Goal: Information Seeking & Learning: Learn about a topic

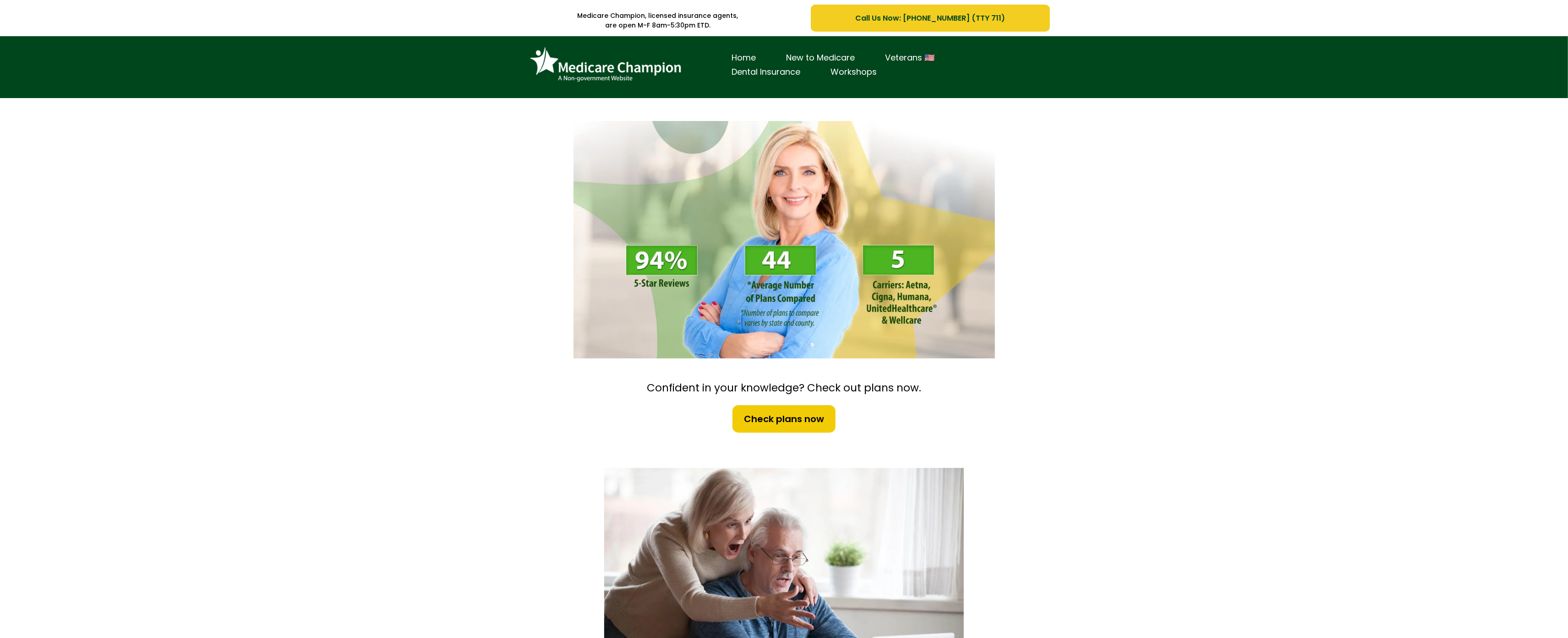
click at [82, 80] on div "Home New to Medicare Veterans 🇺🇸 Dental Insurance Workshops" at bounding box center [784, 67] width 1568 height 62
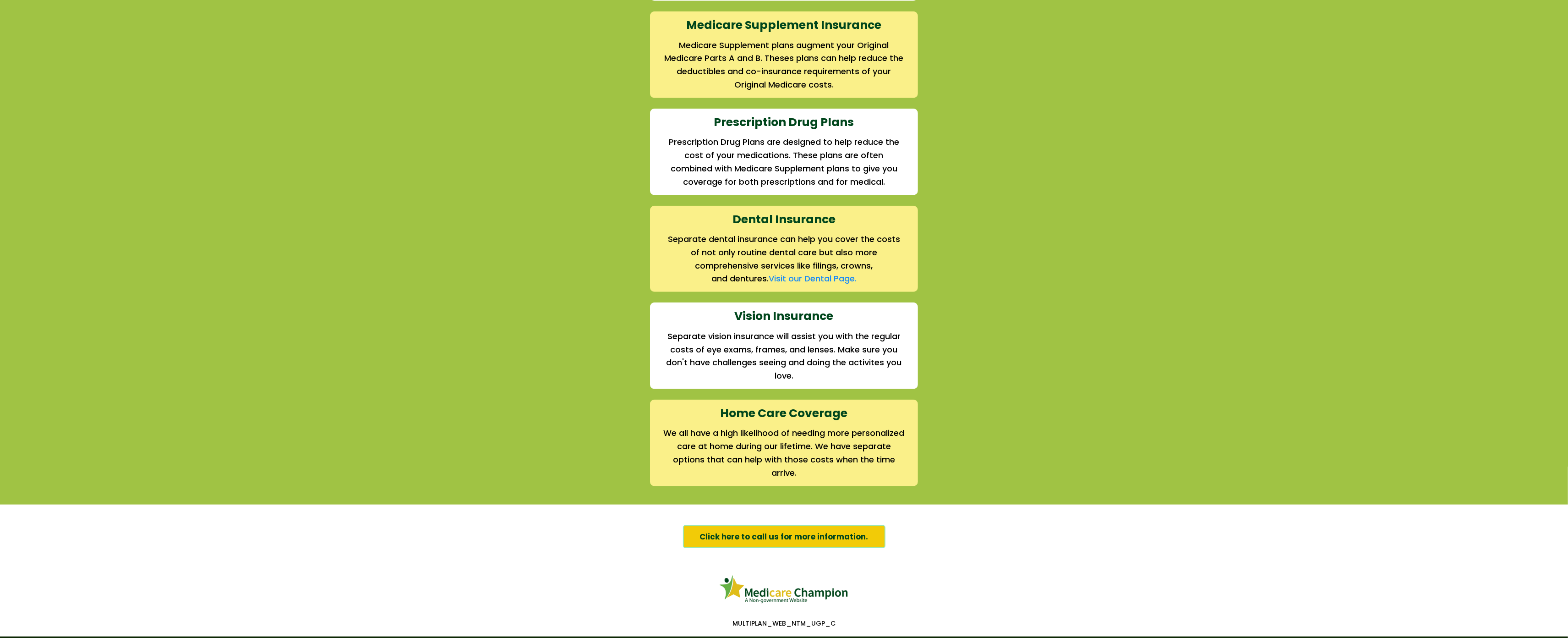
scroll to position [1093, 0]
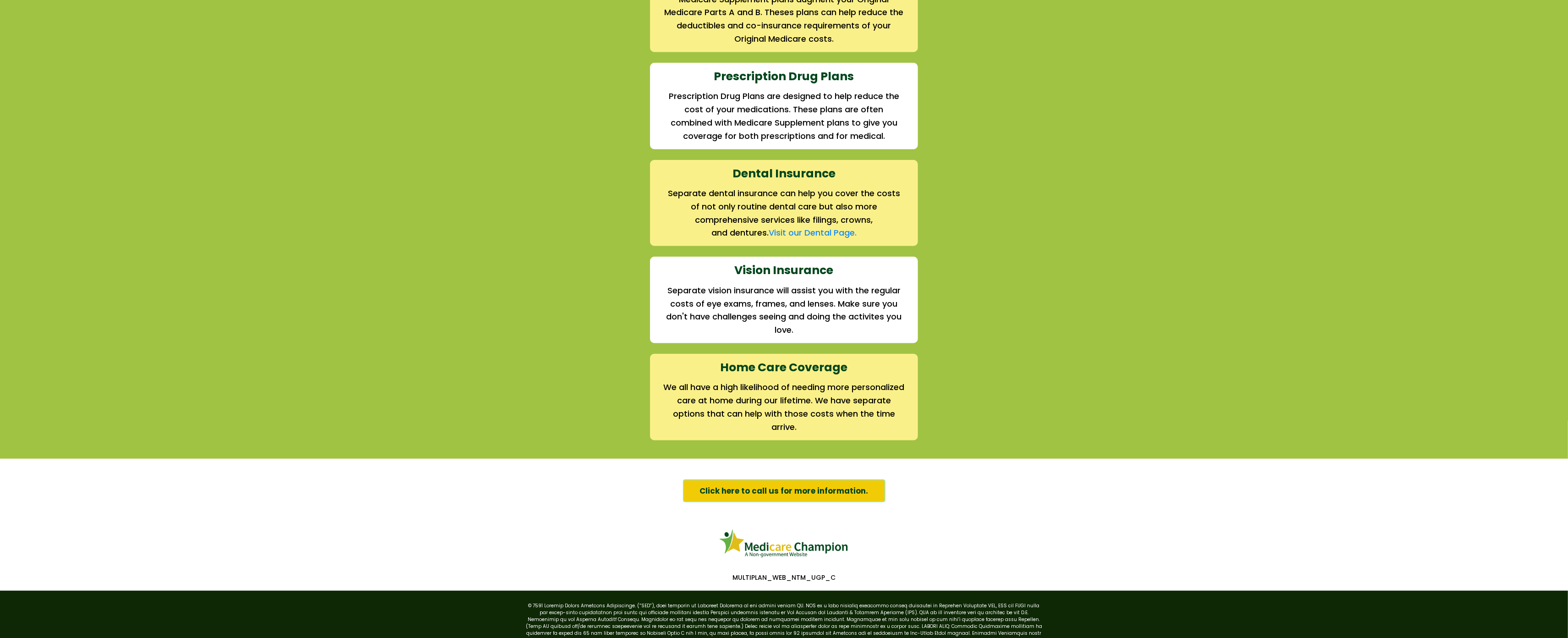
click at [82, 80] on div "We offer the full suite of options for Medicare recipients Every person has a u…" at bounding box center [784, 103] width 1568 height 711
click at [58, 85] on div "We offer the full suite of options for Medicare recipients Every person has a u…" at bounding box center [784, 103] width 1568 height 711
click at [75, 75] on div "We offer the full suite of options for Medicare recipients Every person has a u…" at bounding box center [784, 103] width 1568 height 711
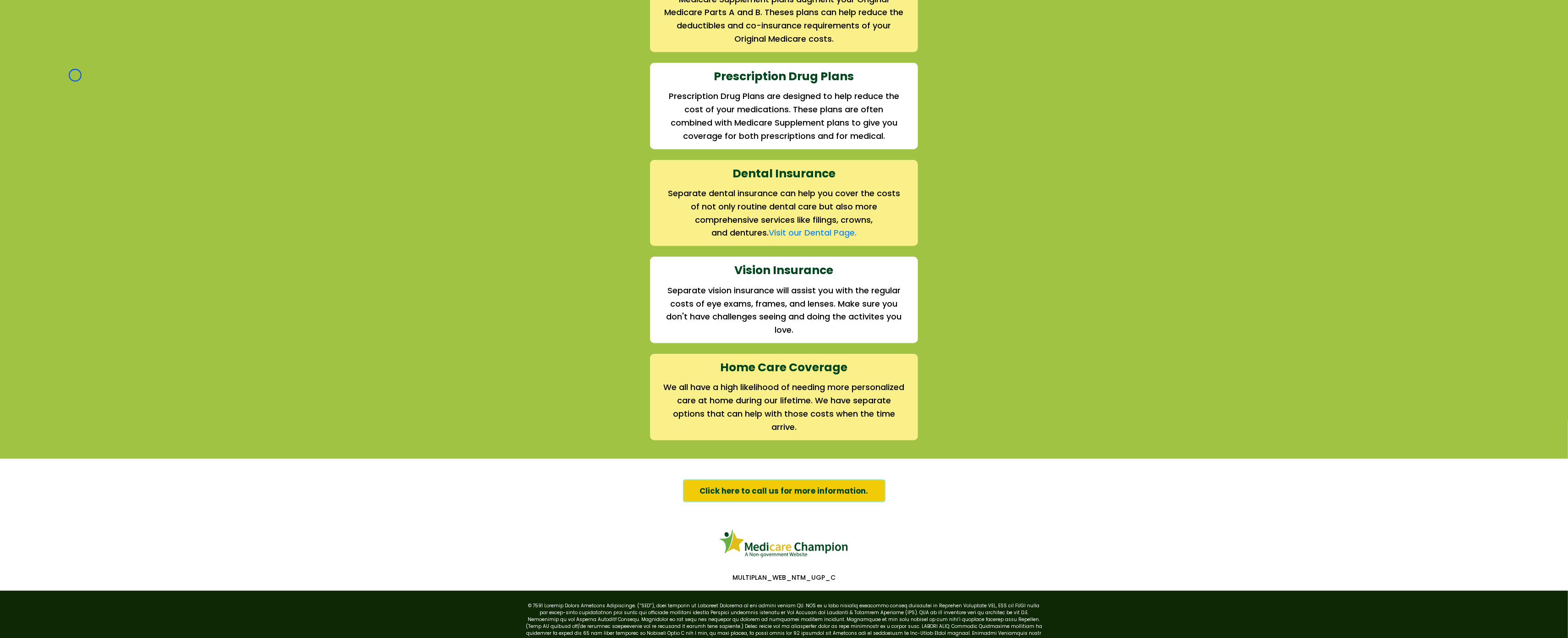
scroll to position [0, 0]
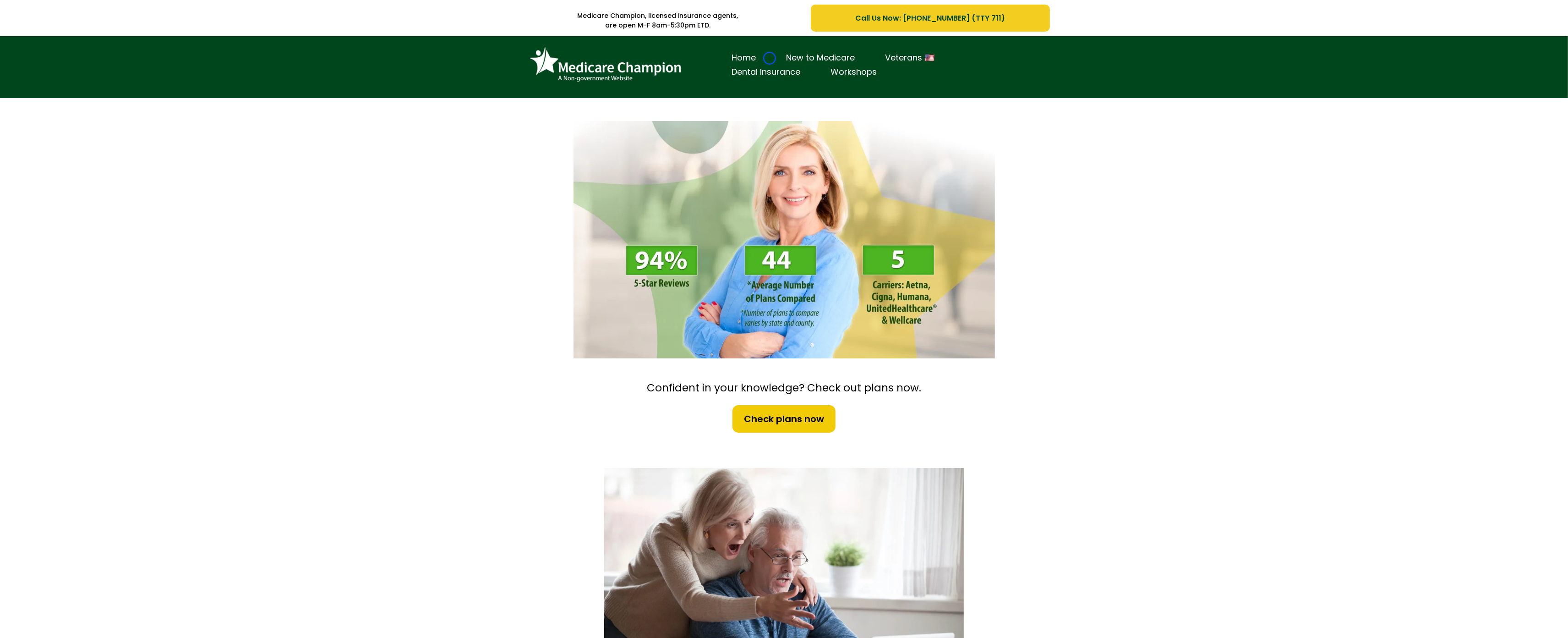
click at [769, 58] on link "Home" at bounding box center [744, 58] width 55 height 14
click at [71, 77] on div "Home New to Medicare Veterans 🇺🇸 Dental Insurance Workshops" at bounding box center [784, 67] width 1568 height 62
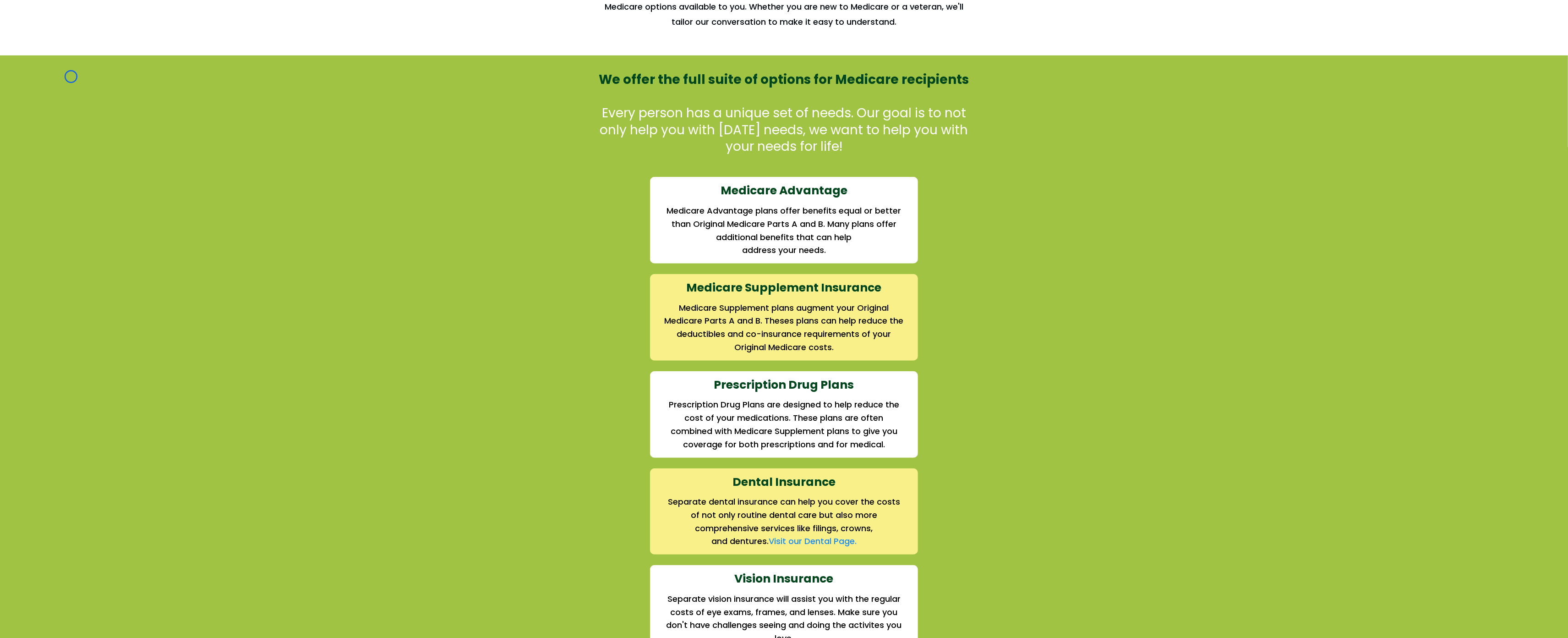
scroll to position [846, 0]
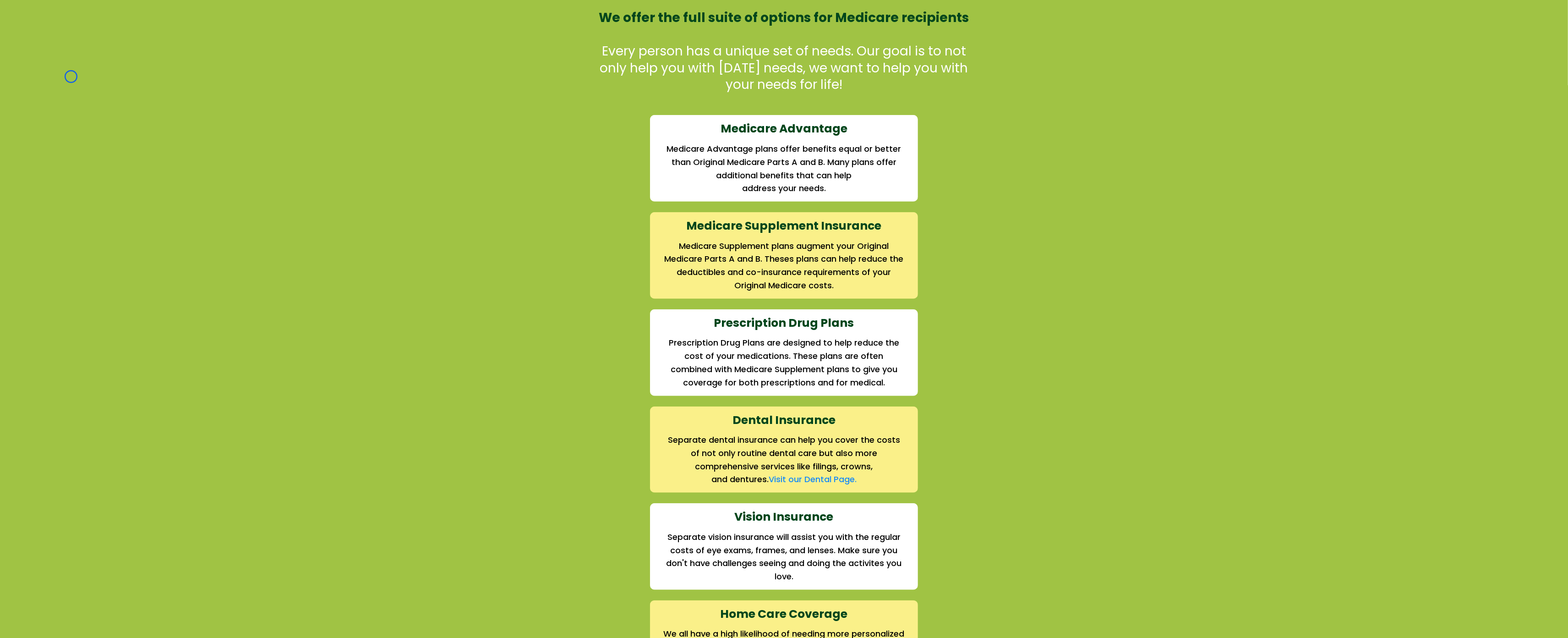
click at [71, 77] on div "We offer the full suite of options for Medicare recipients Every person has a u…" at bounding box center [784, 349] width 1568 height 711
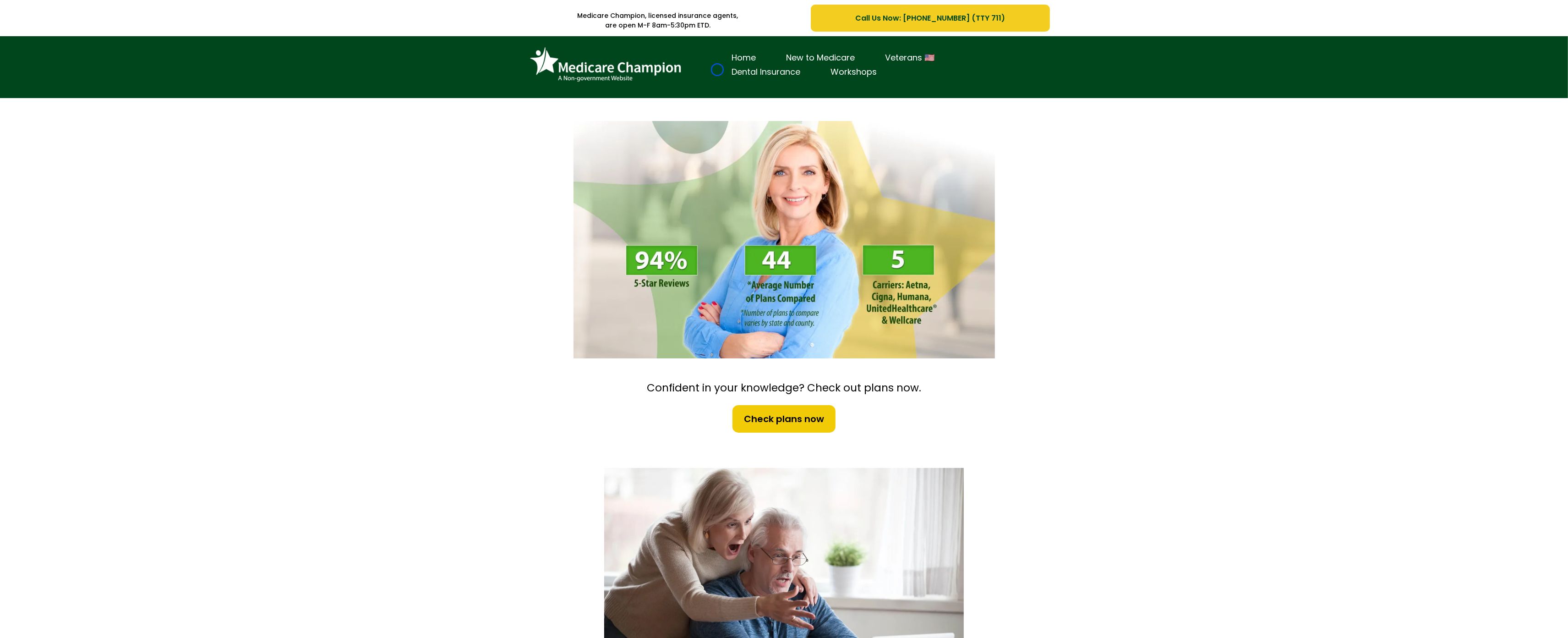
click at [718, 69] on link "Dental Insurance" at bounding box center [766, 72] width 99 height 14
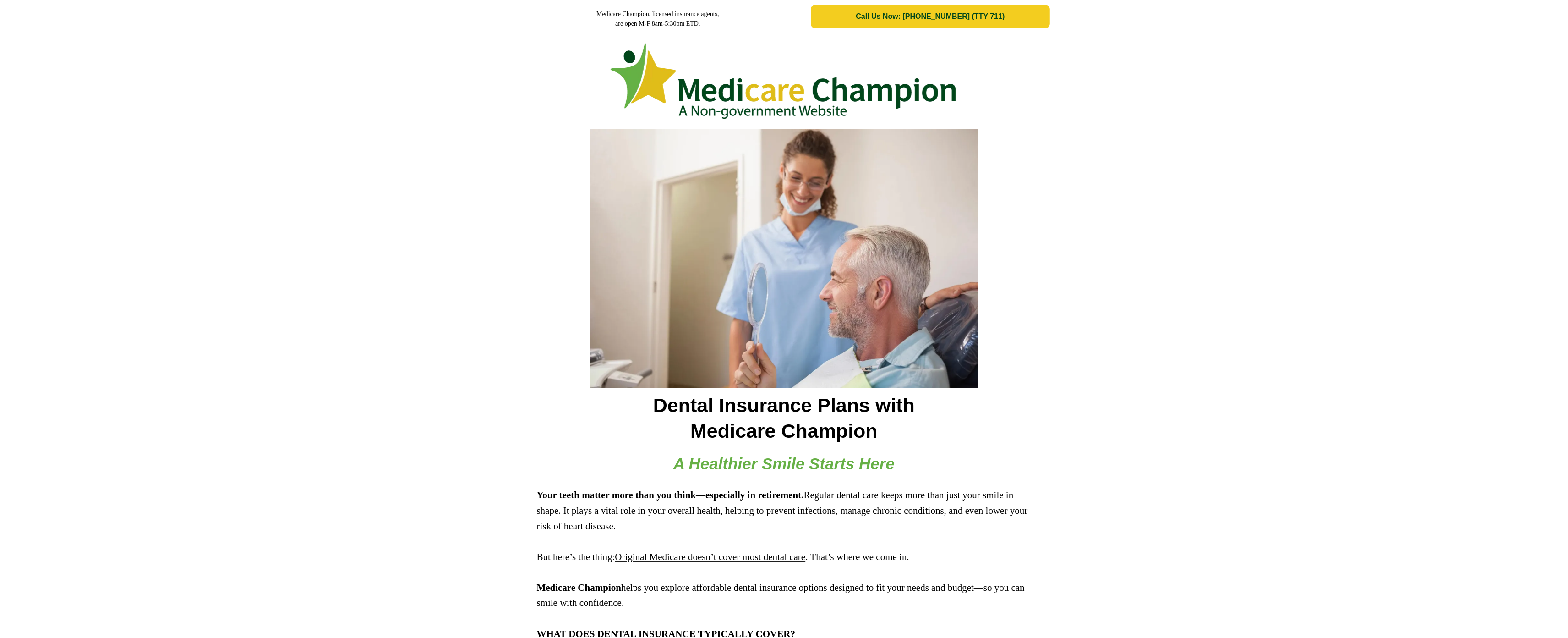
click at [718, 69] on img at bounding box center [784, 81] width 350 height 87
click at [66, 57] on div at bounding box center [784, 79] width 1568 height 92
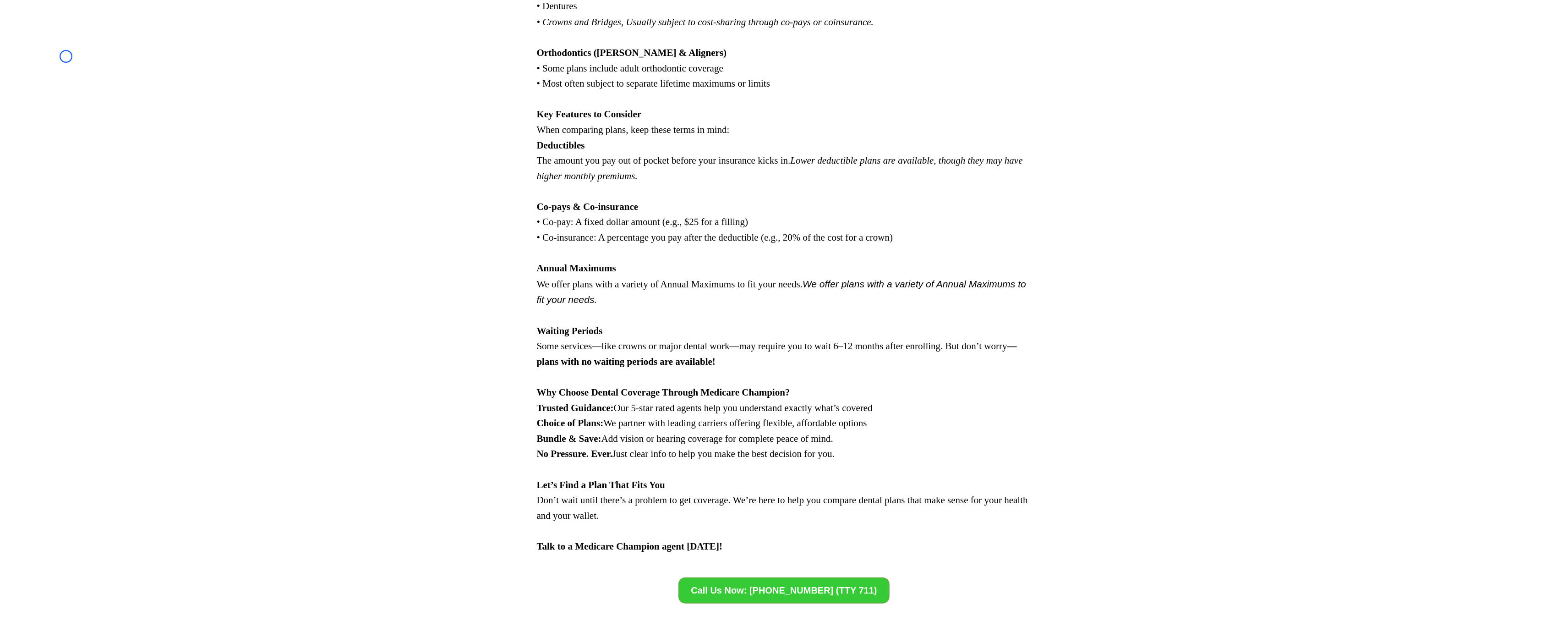
scroll to position [933, 0]
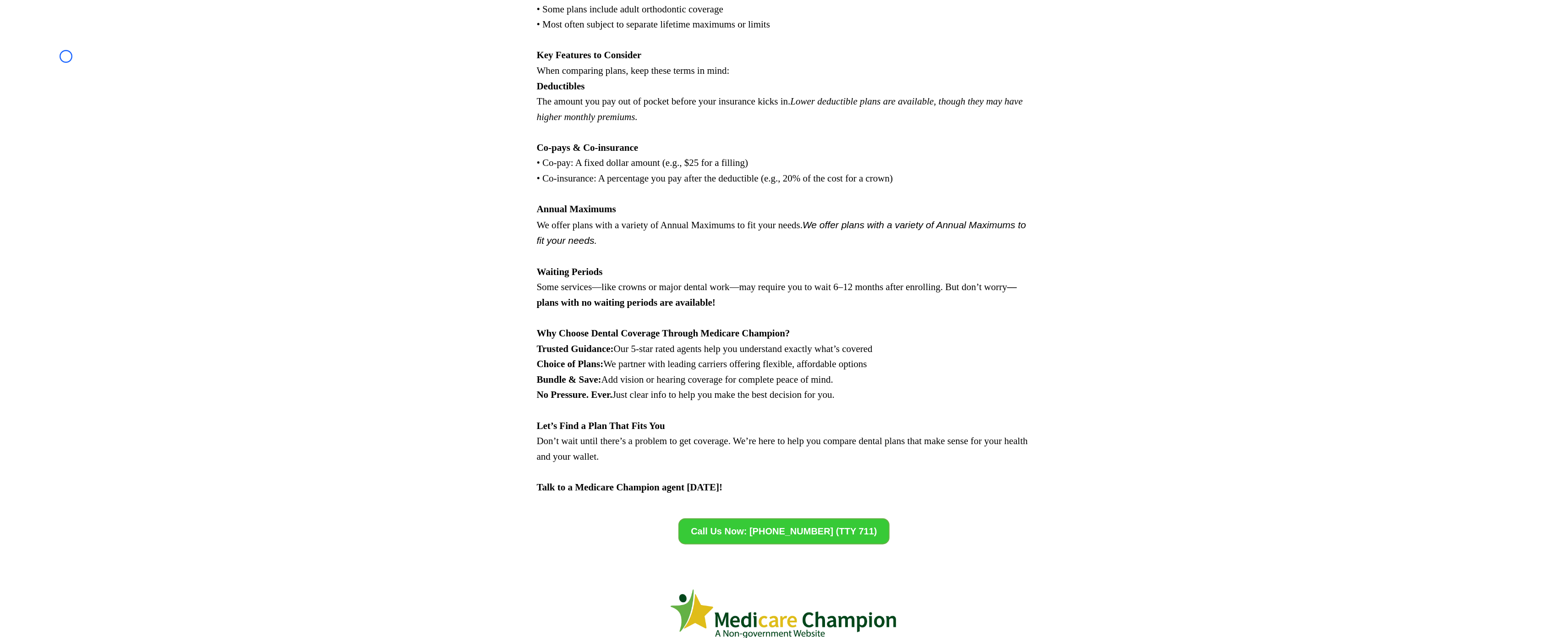
click at [66, 57] on div "Your teeth matter more than you think—especially in retirement. Regular dental …" at bounding box center [784, 24] width 1568 height 950
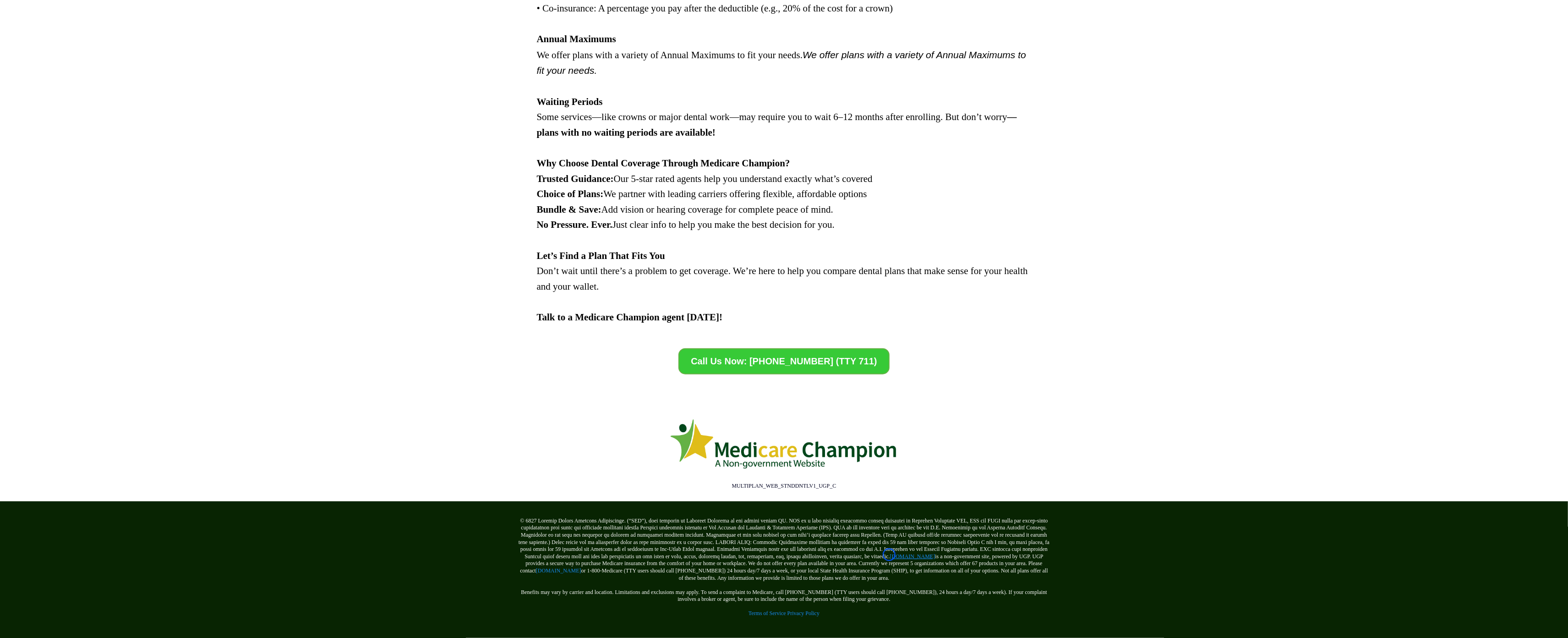
click at [890, 555] on link "[DOMAIN_NAME]" at bounding box center [912, 556] width 46 height 7
click at [558, 567] on link "[DOMAIN_NAME]" at bounding box center [558, 570] width 46 height 7
click at [769, 610] on link "Terms of Service" at bounding box center [768, 613] width 38 height 7
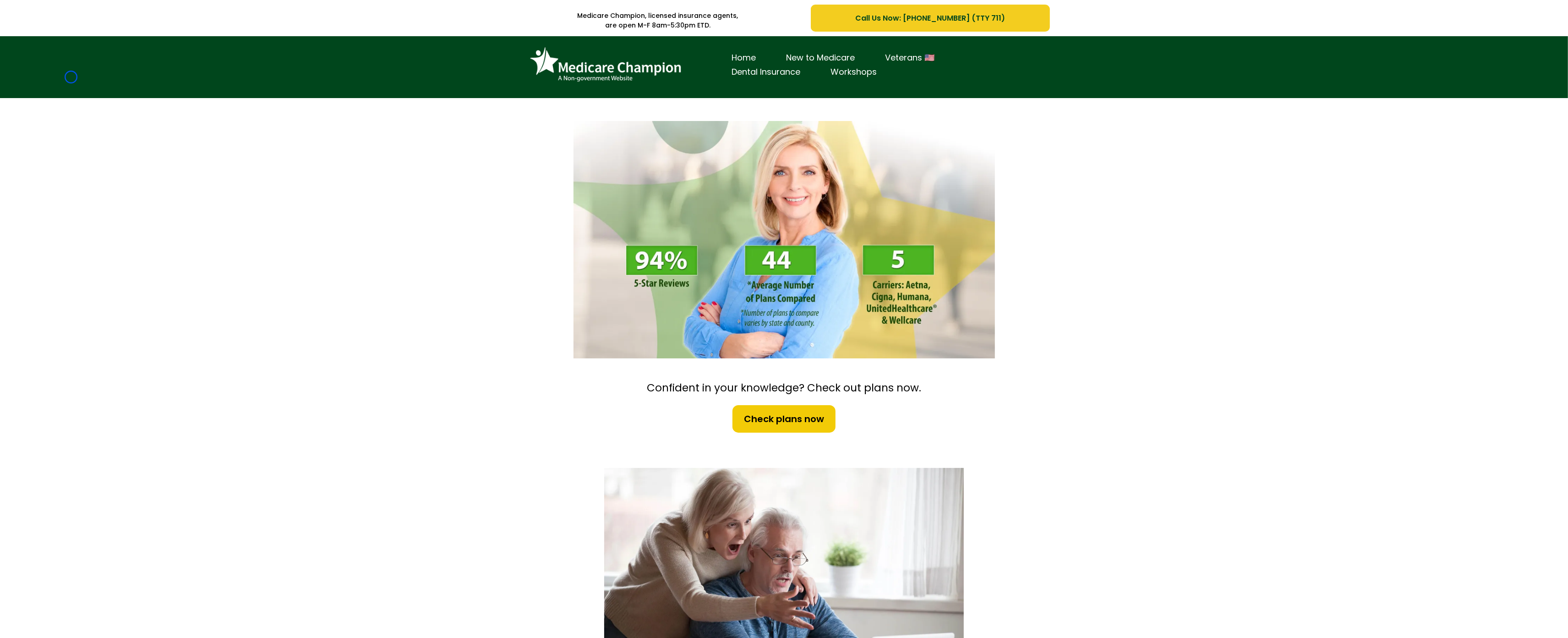
click at [71, 77] on div "Home New to Medicare Veterans 🇺🇸 Dental Insurance Workshops" at bounding box center [784, 67] width 1568 height 62
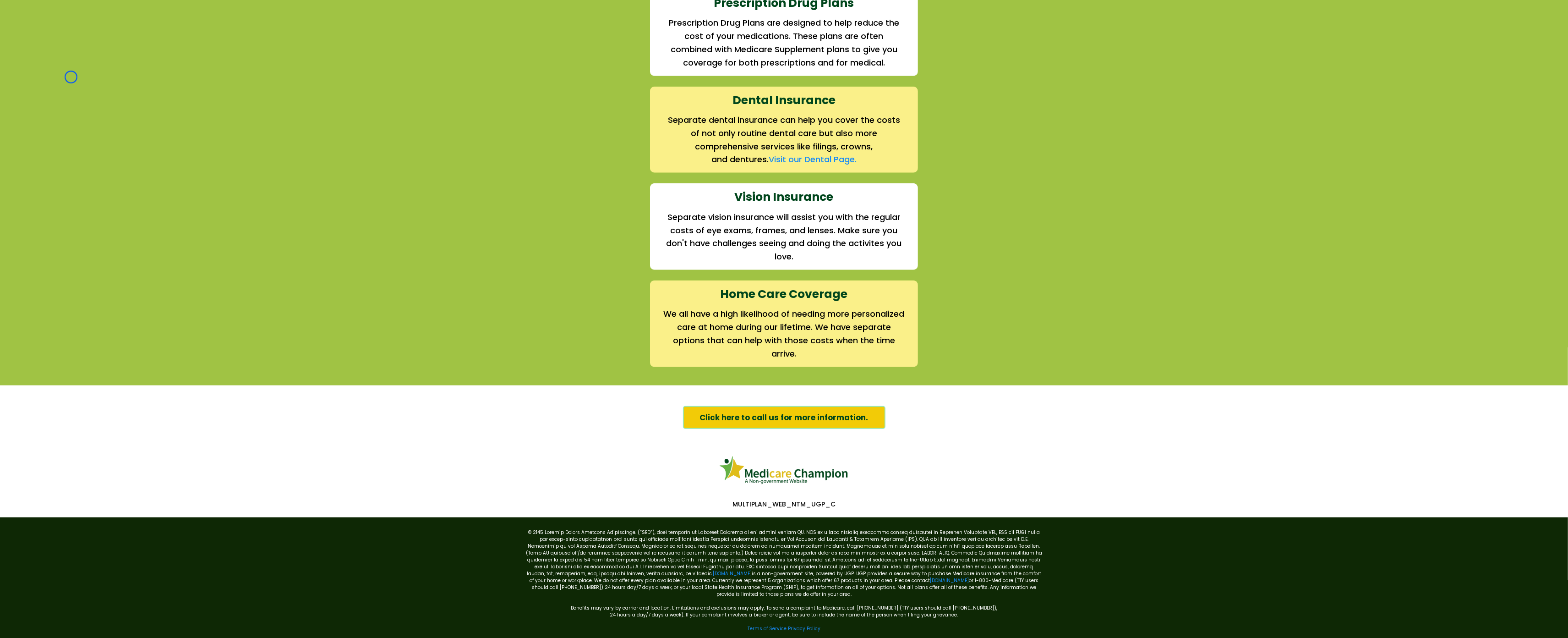
scroll to position [1178, 0]
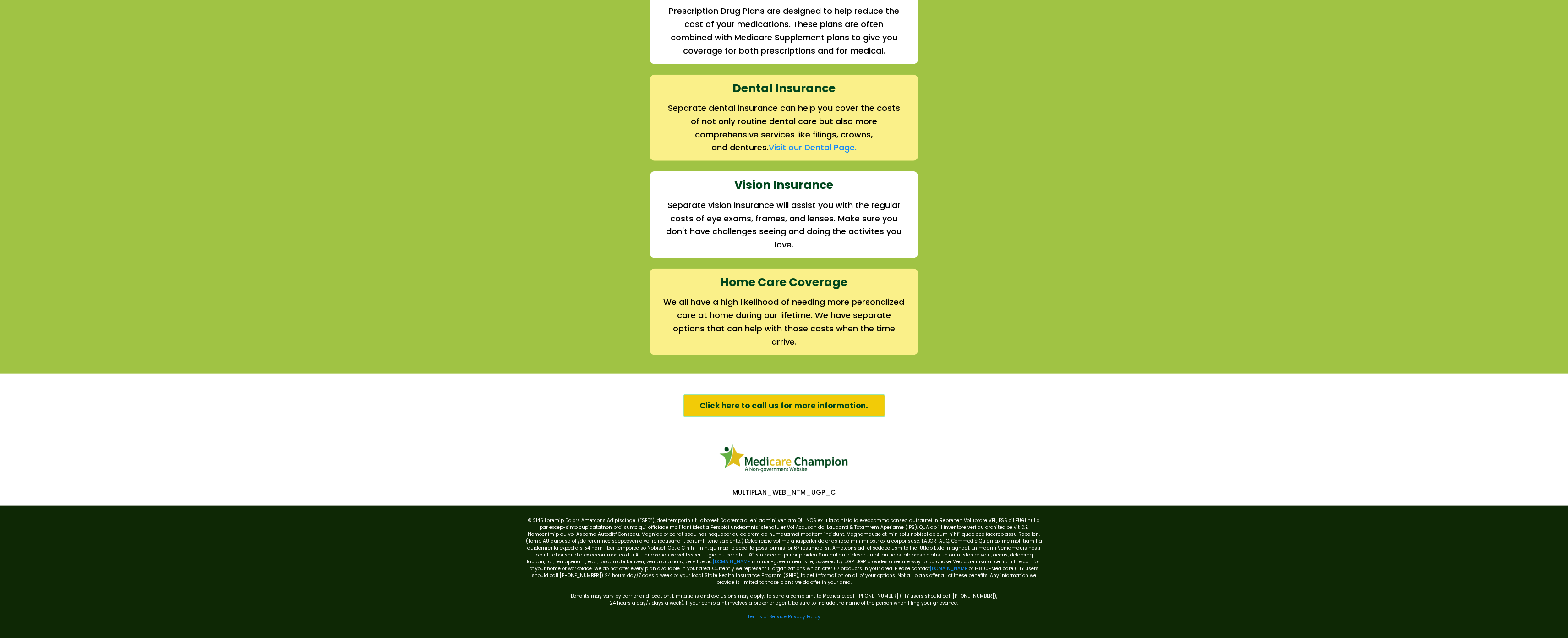
click at [71, 77] on div "We offer the full suite of options for Medicare recipients Every person has a u…" at bounding box center [784, 18] width 1568 height 711
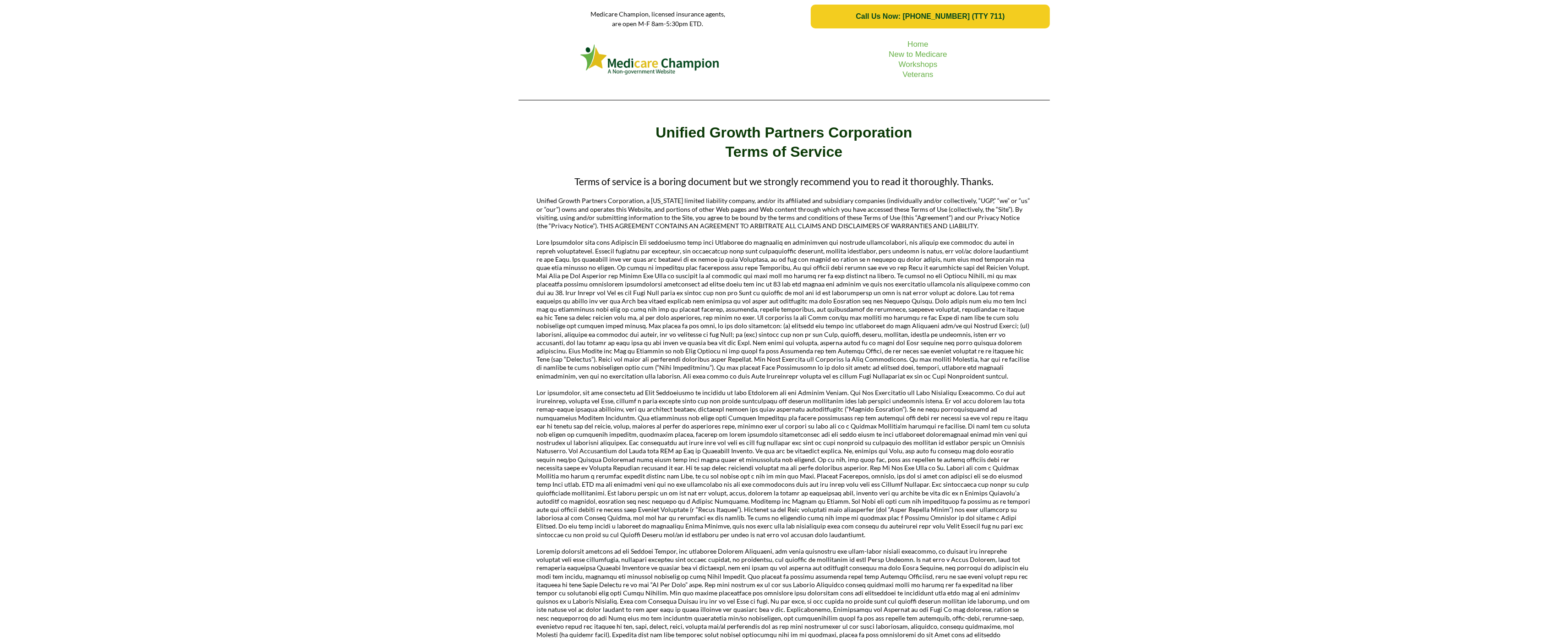
click at [57, 75] on div "Home New to Medicare Workshops Veterans" at bounding box center [784, 70] width 1568 height 74
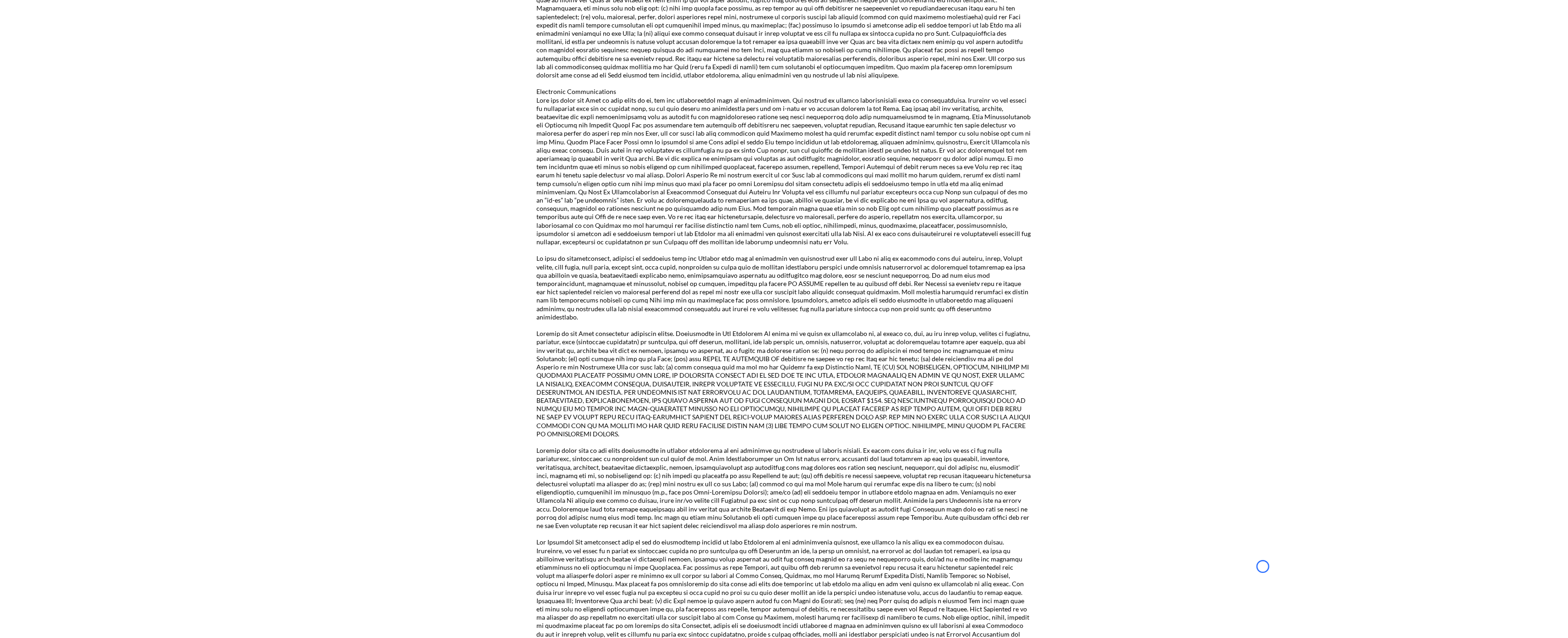
scroll to position [1241, 0]
